Goal: Task Accomplishment & Management: Manage account settings

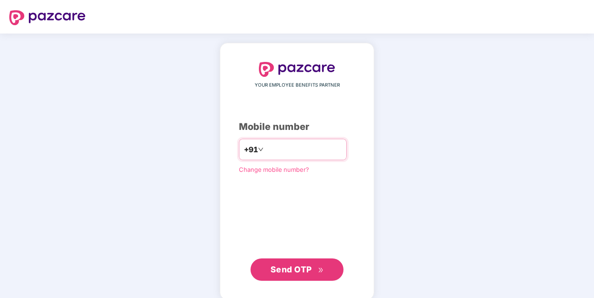
click at [304, 142] on input "number" at bounding box center [303, 149] width 76 height 15
type input "**********"
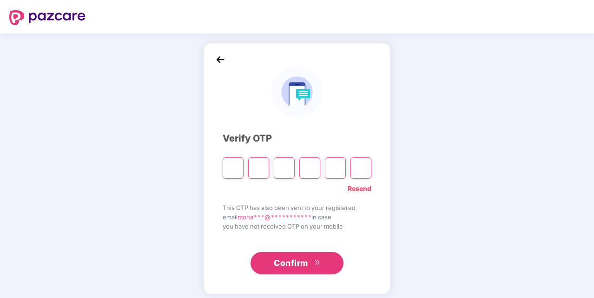
type input "*"
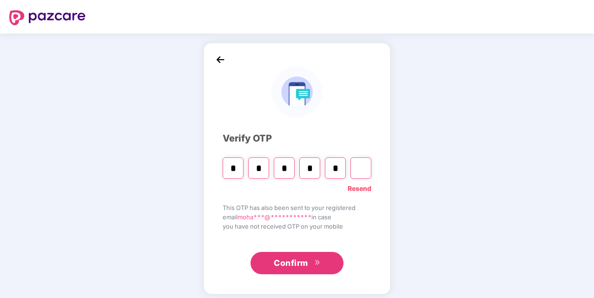
type input "*"
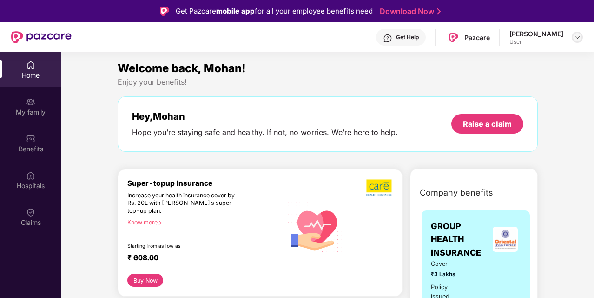
click at [580, 38] on img at bounding box center [577, 36] width 7 height 7
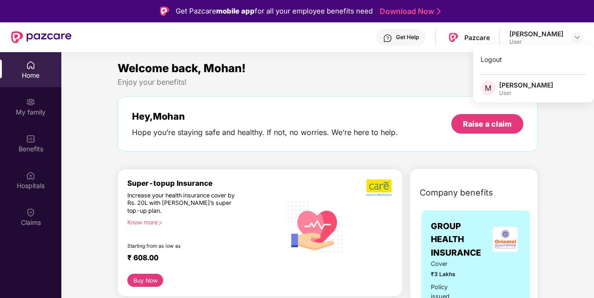
click at [423, 71] on div "Welcome back, Mohan!" at bounding box center [328, 69] width 420 height 18
